Goal: Task Accomplishment & Management: Use online tool/utility

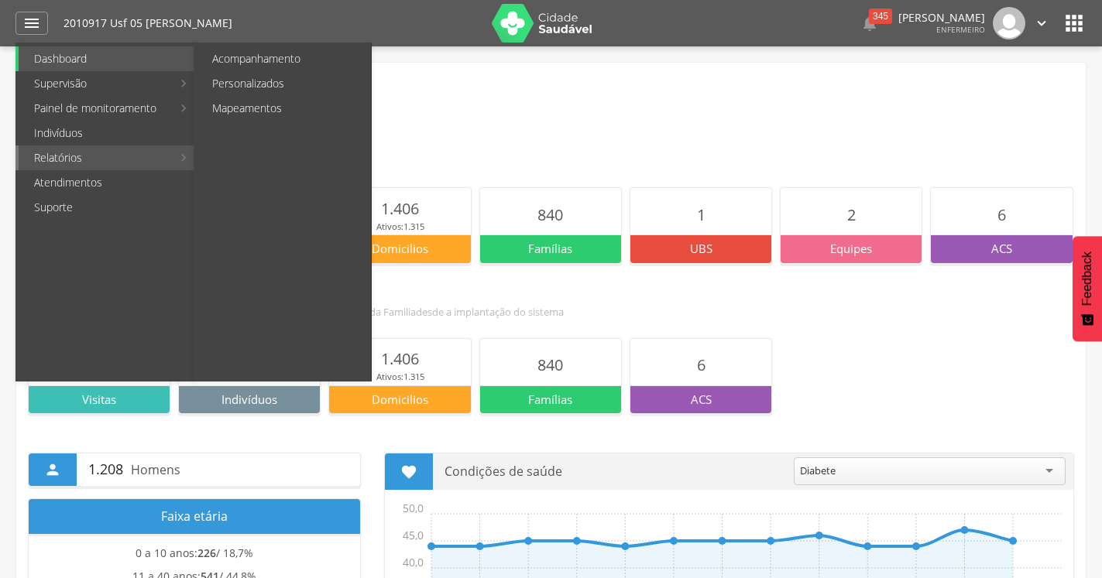
click at [50, 160] on link "Relatórios" at bounding box center [95, 158] width 153 height 25
click at [249, 79] on link "Personalizados" at bounding box center [284, 83] width 174 height 25
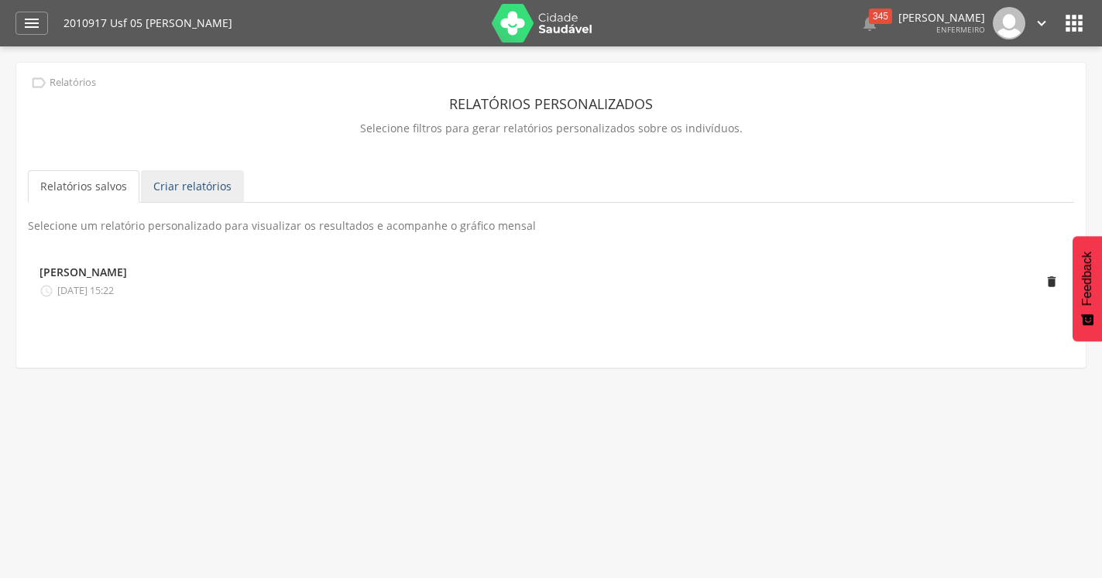
click at [211, 176] on link "Criar relatórios" at bounding box center [192, 186] width 103 height 33
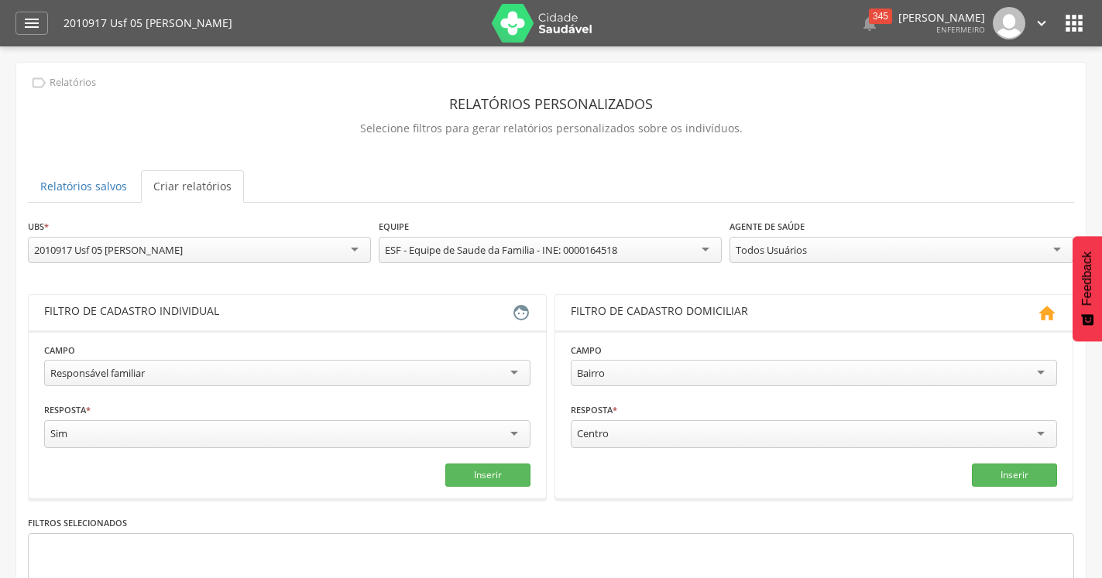
click at [166, 376] on div "Responsável familiar" at bounding box center [287, 373] width 486 height 26
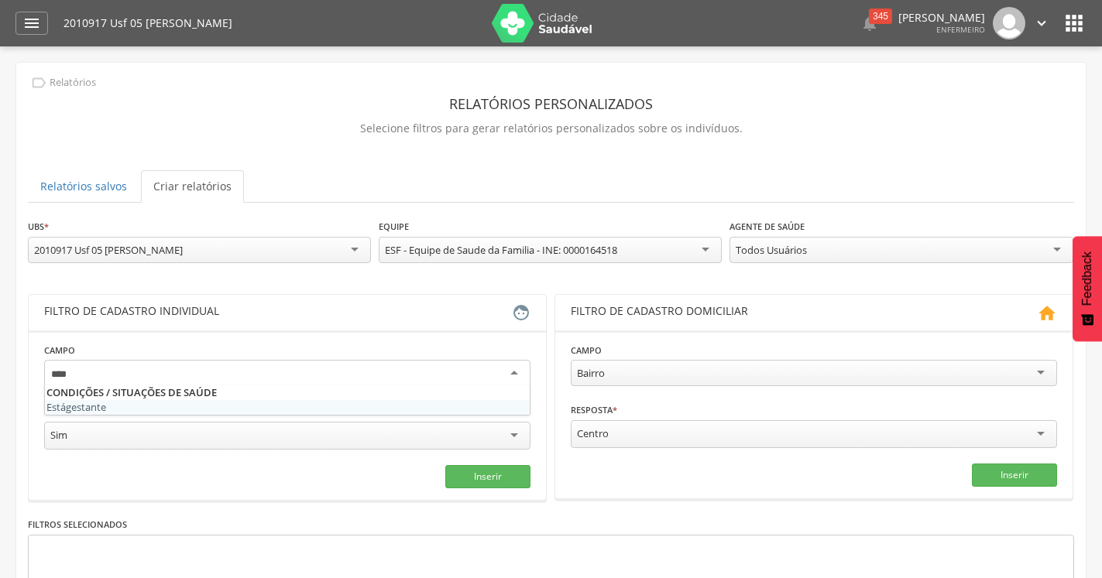
type input "*****"
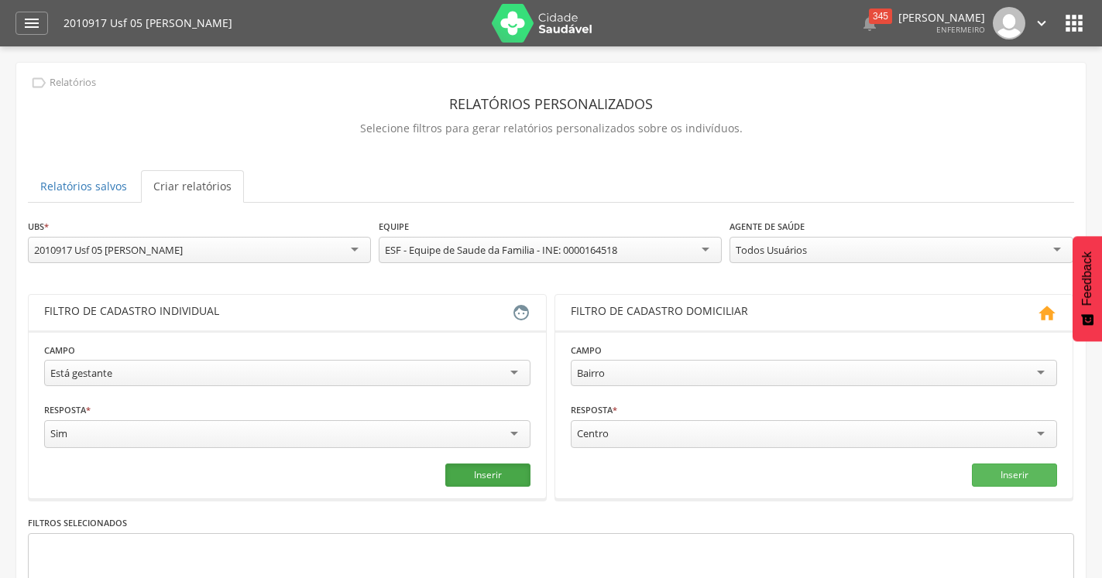
click at [501, 469] on button "Inserir" at bounding box center [487, 475] width 85 height 23
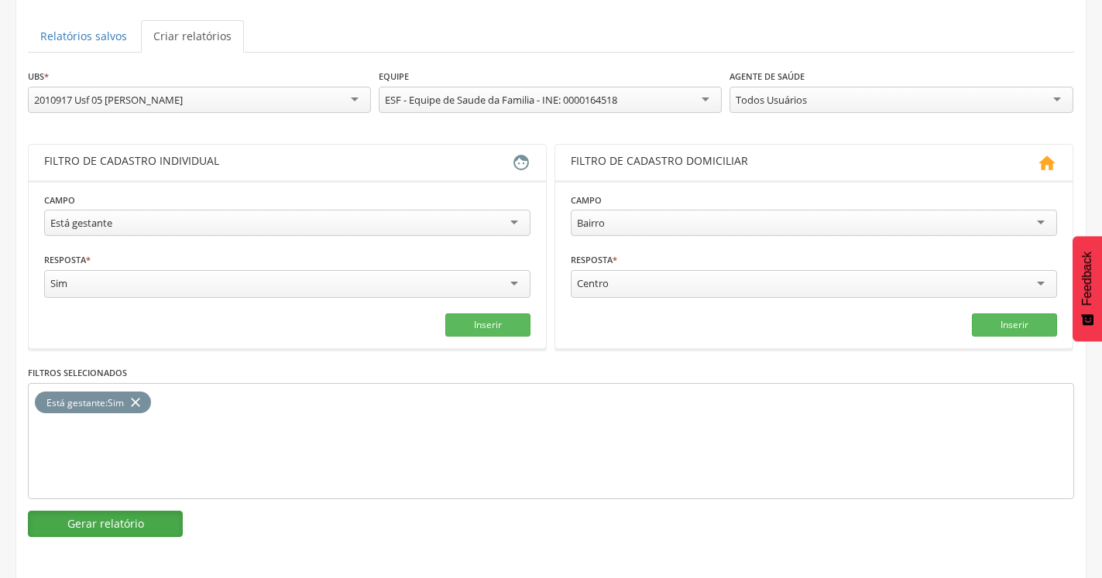
click at [121, 526] on button "Gerar relatório" at bounding box center [105, 524] width 155 height 26
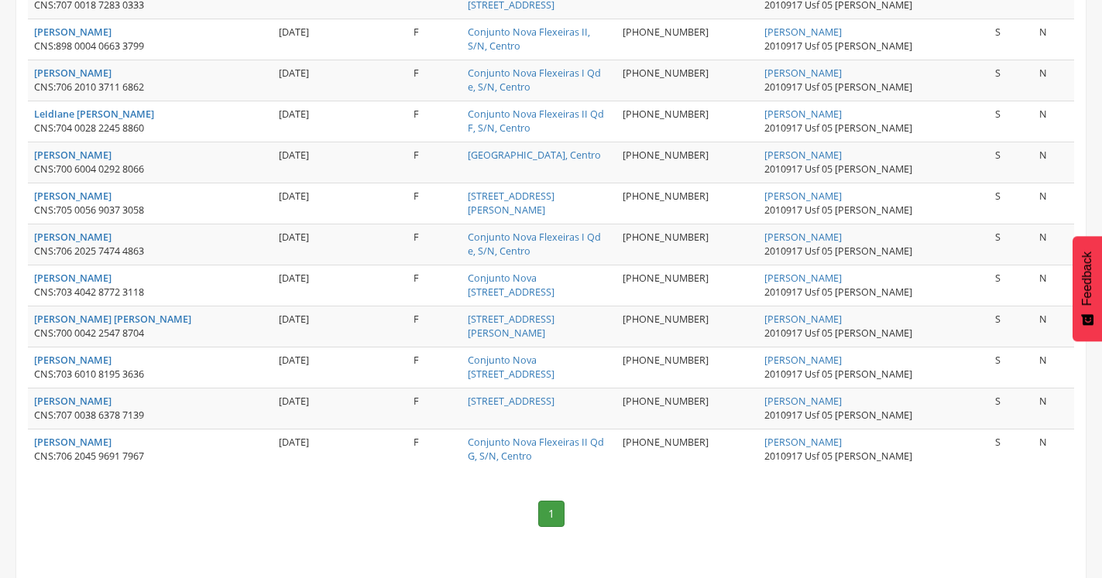
scroll to position [283, 0]
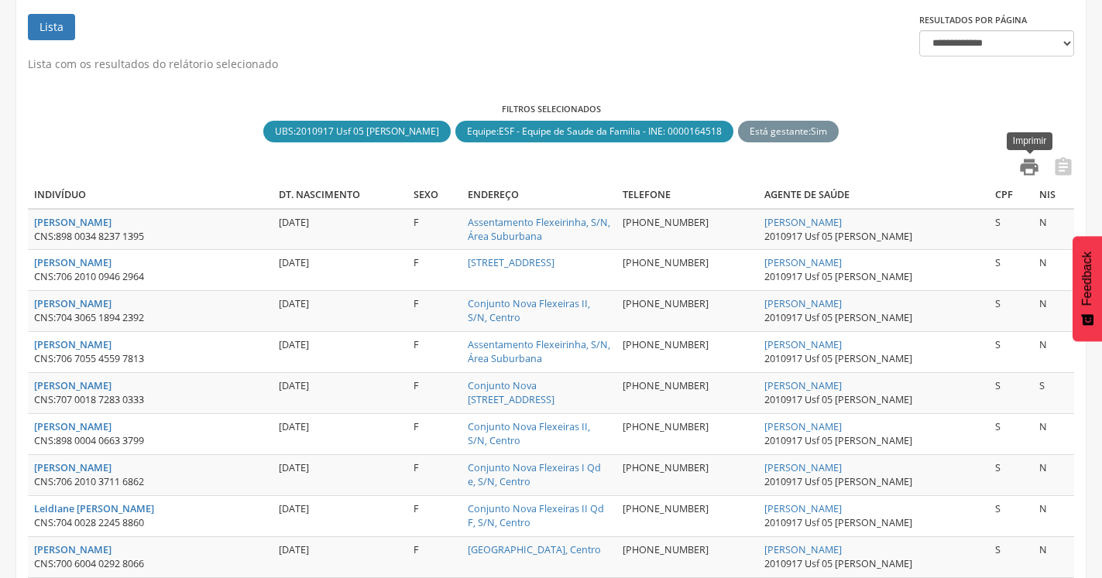
click at [1033, 168] on icon "" at bounding box center [1029, 167] width 22 height 22
